Goal: Task Accomplishment & Management: Complete application form

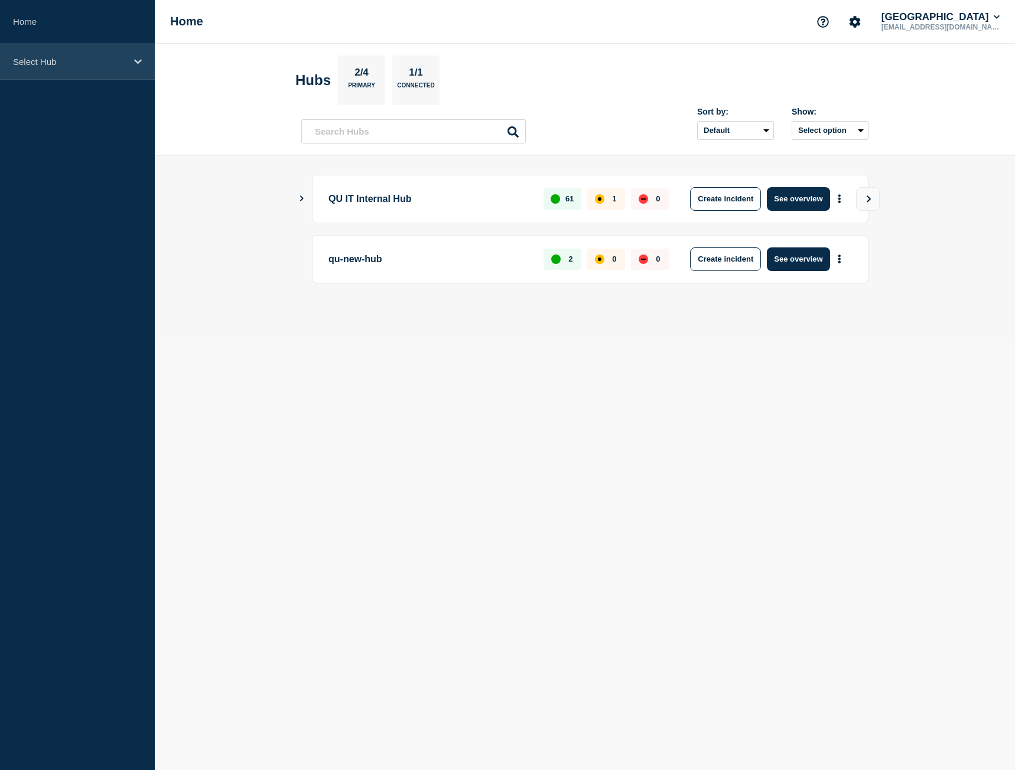
click at [64, 74] on div "Select Hub" at bounding box center [77, 62] width 155 height 36
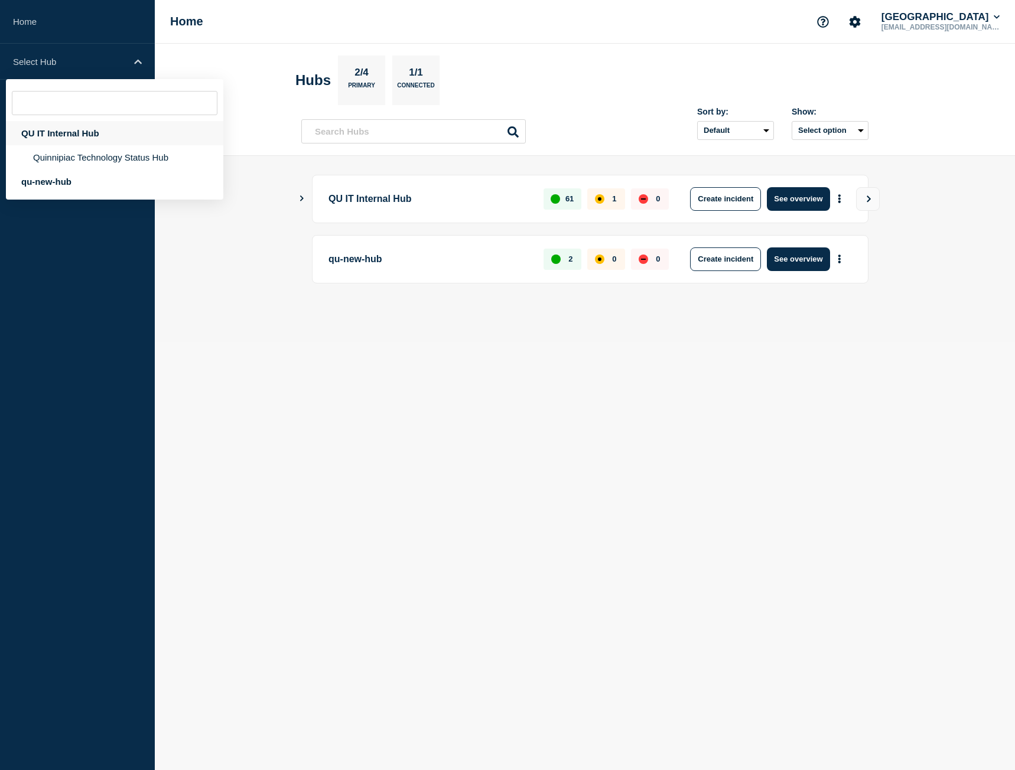
click at [77, 134] on div "QU IT Internal Hub" at bounding box center [114, 133] width 217 height 24
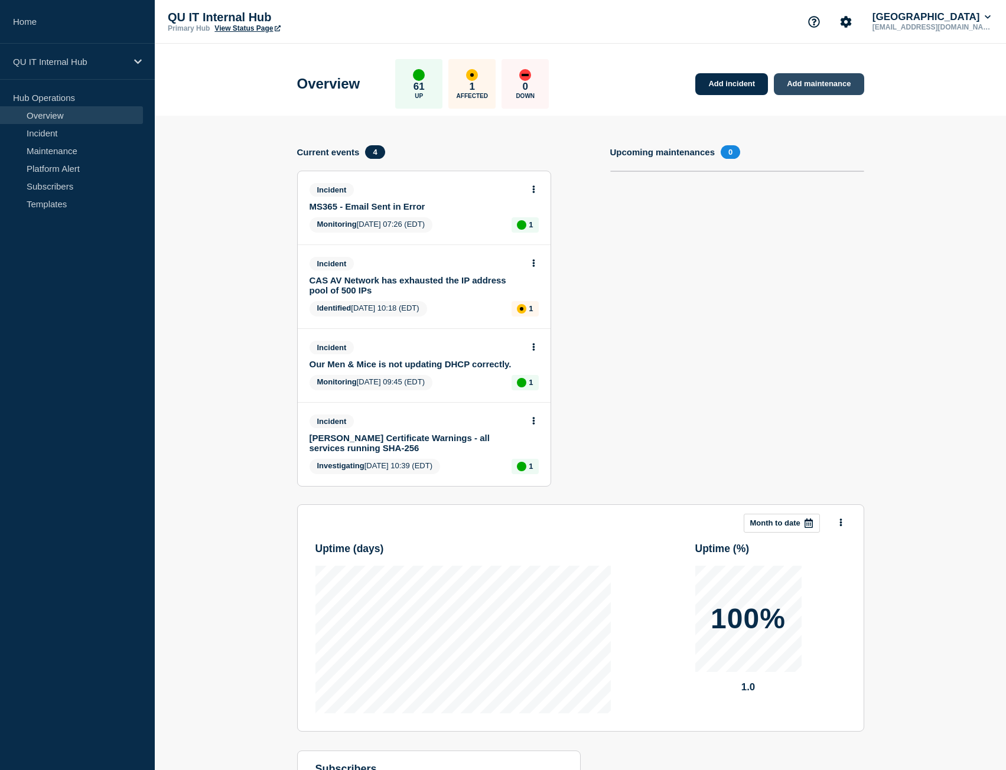
click at [810, 86] on link "Add maintenance" at bounding box center [819, 84] width 90 height 22
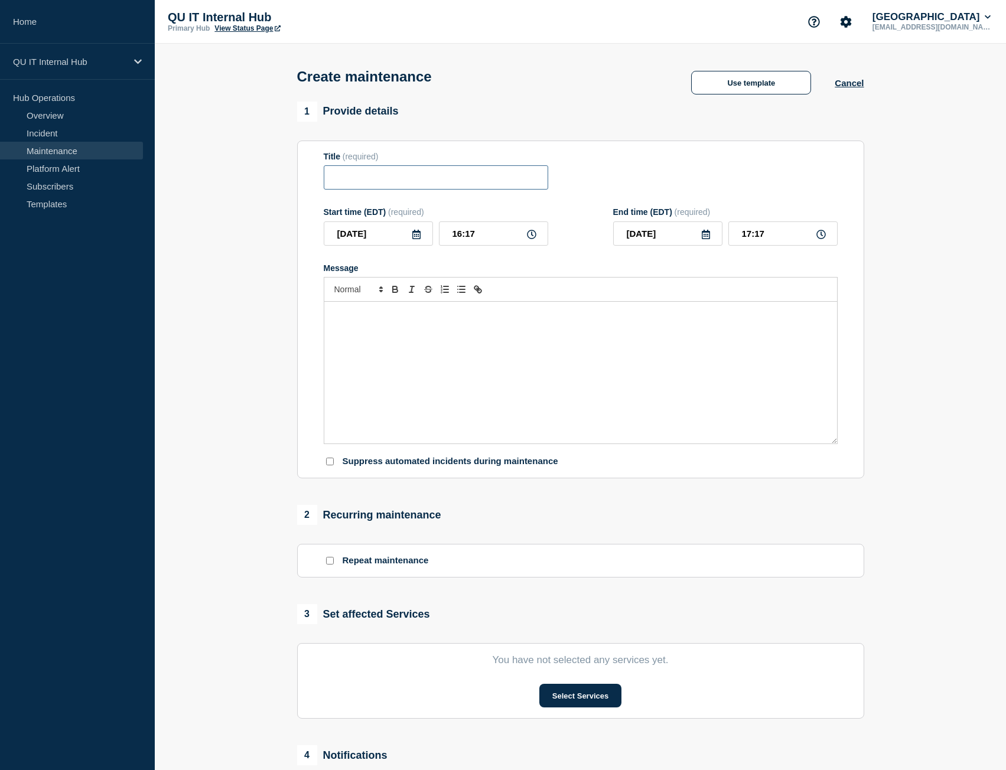
click at [367, 180] on input "Title" at bounding box center [436, 177] width 224 height 24
type input "MyWebspace - migrated to a new host server"
click at [401, 327] on div "Message" at bounding box center [580, 373] width 513 height 142
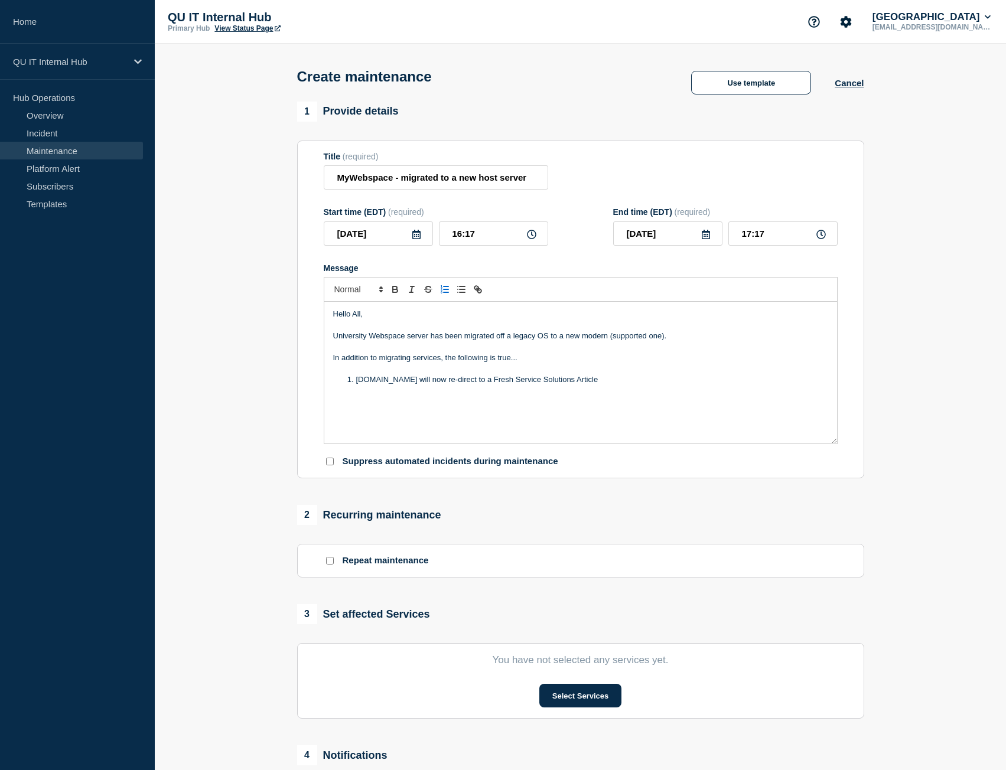
click at [363, 380] on li "[DOMAIN_NAME] will now re-direct to a Fresh Service Solutions Article" at bounding box center [586, 380] width 484 height 11
click at [673, 381] on li "[DOMAIN_NAME] will now re-direct to a Fresh Service Solutions Article" at bounding box center [586, 380] width 484 height 11
click at [458, 295] on icon "Toggle bulleted list" at bounding box center [461, 289] width 11 height 11
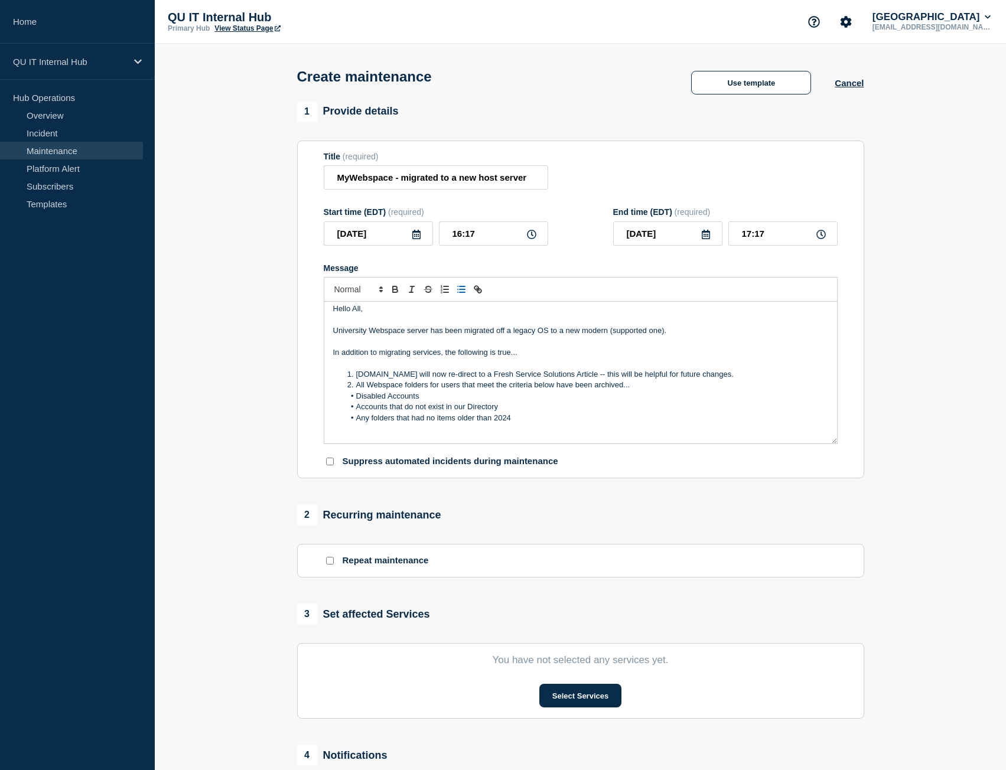
click at [645, 386] on li "All Webspace folders for users that meet the criteria below have been archived.…" at bounding box center [586, 385] width 484 height 11
click at [581, 438] on p "Message" at bounding box center [580, 440] width 495 height 11
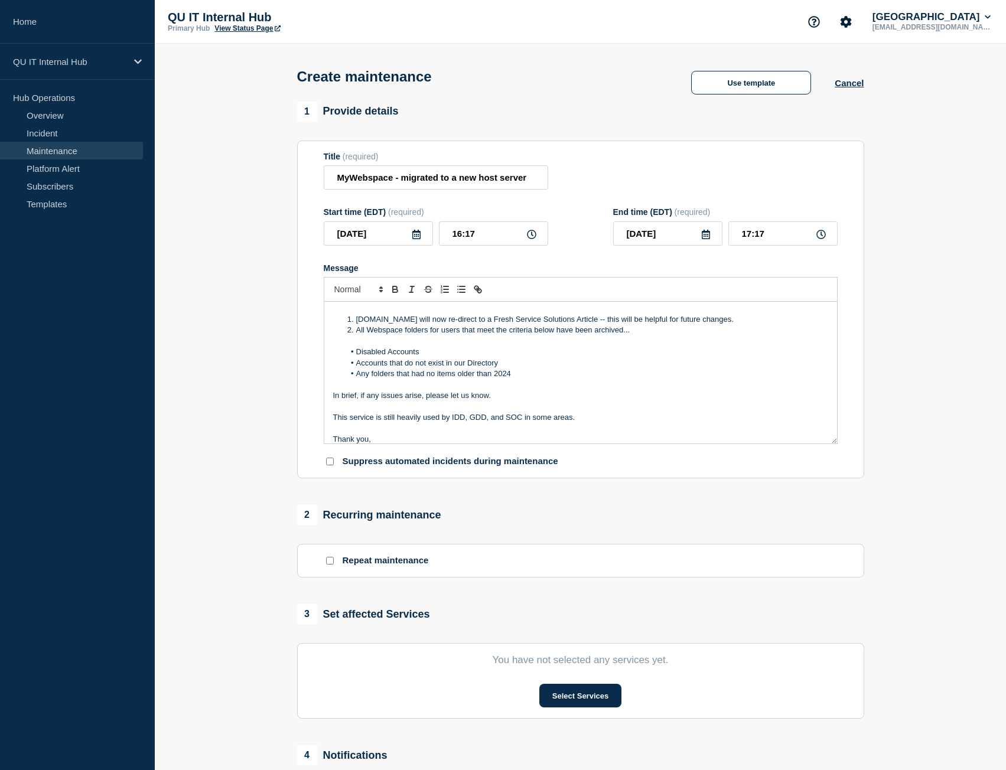
scroll to position [82, 0]
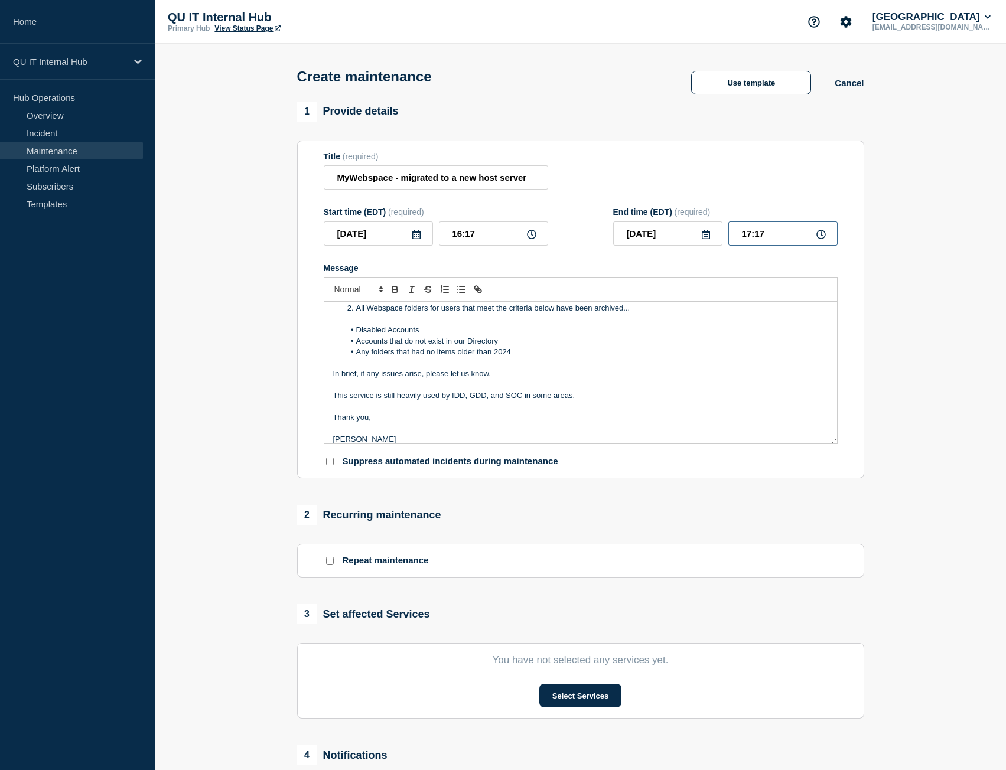
click at [782, 237] on input "17:17" at bounding box center [782, 234] width 109 height 24
drag, startPoint x: 782, startPoint y: 236, endPoint x: 731, endPoint y: 235, distance: 51.4
click at [731, 235] on input "17:17" at bounding box center [782, 234] width 109 height 24
type input "20:00"
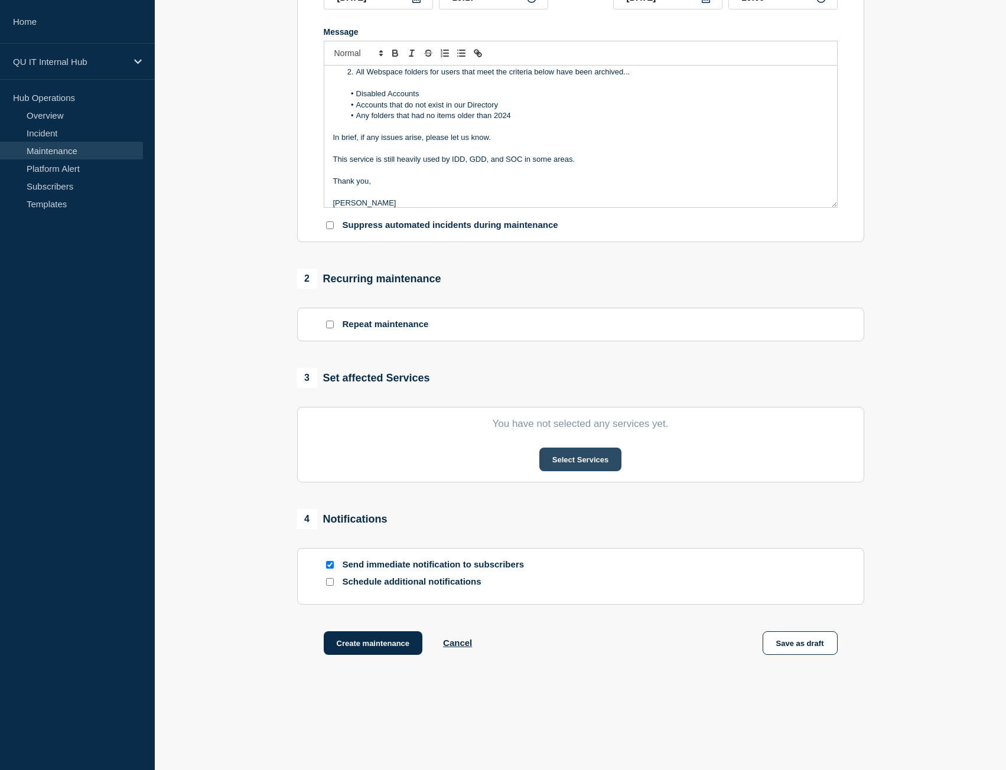
click at [575, 460] on button "Select Services" at bounding box center [580, 460] width 82 height 24
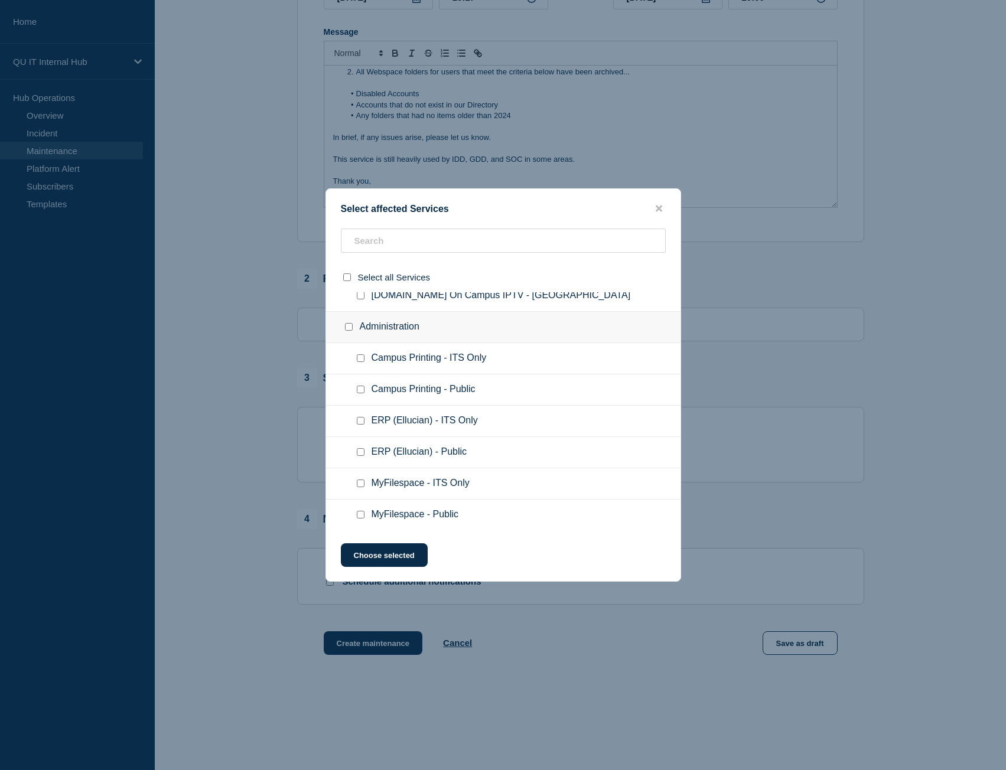
scroll to position [1956, 0]
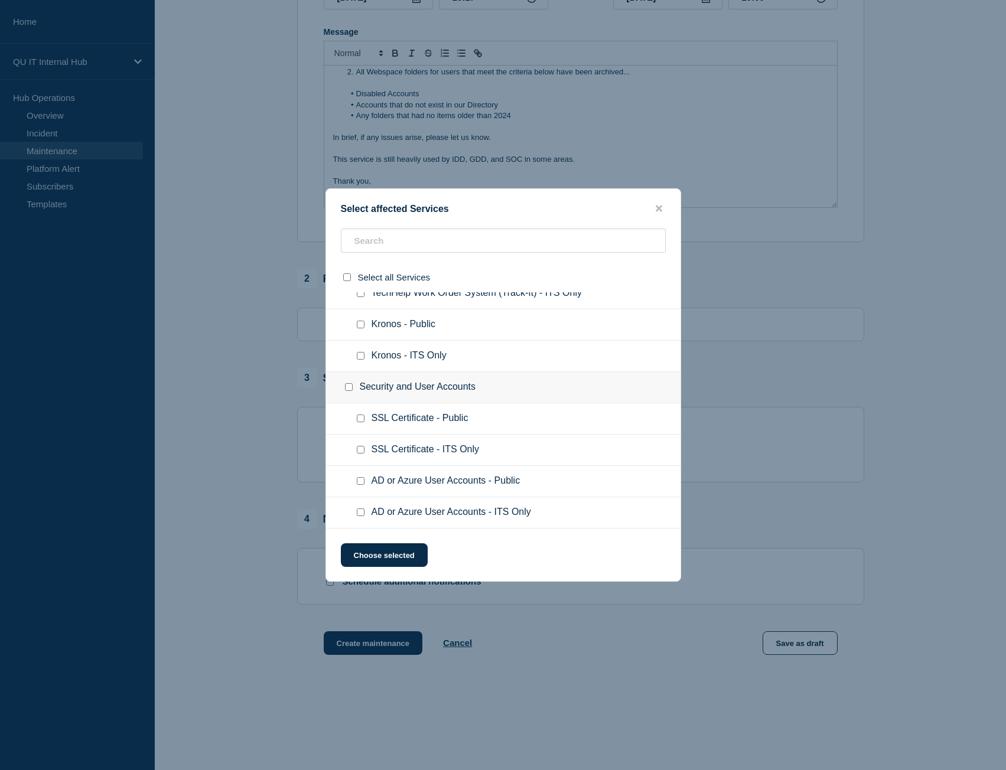
click at [360, 516] on input "AD or Azure User Accounts - ITS Only checkbox" at bounding box center [361, 513] width 8 height 8
checkbox input "true"
click at [377, 549] on button "Choose selected" at bounding box center [384, 555] width 87 height 24
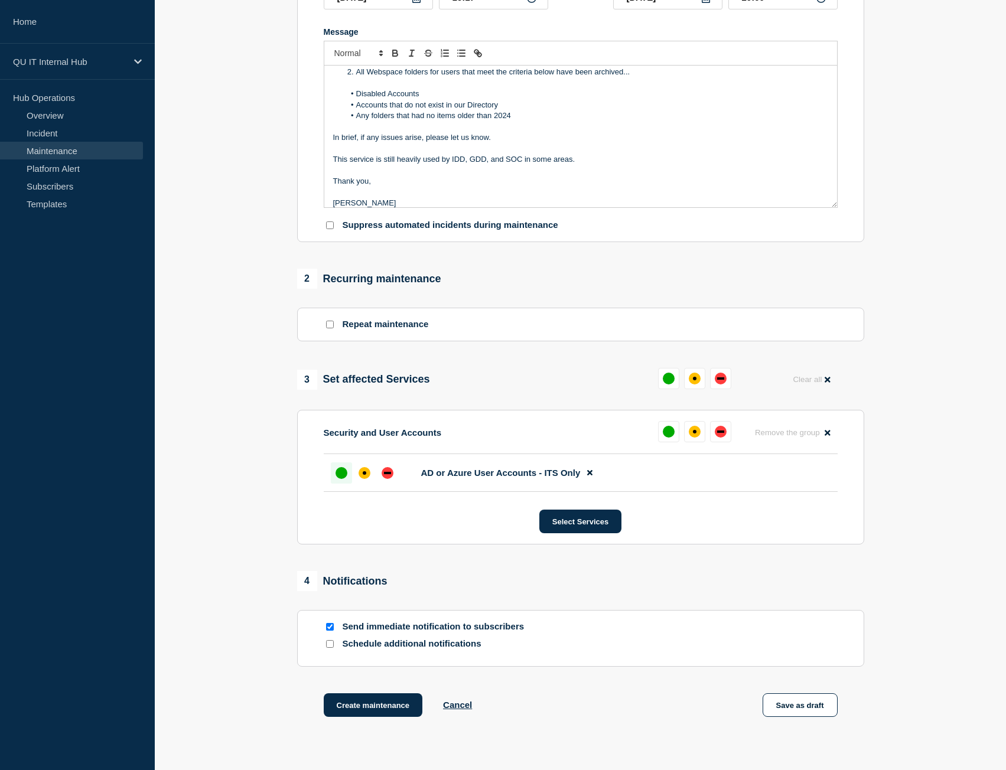
click at [338, 477] on div "up" at bounding box center [342, 473] width 12 height 12
click at [402, 708] on button "Create maintenance" at bounding box center [373, 706] width 99 height 24
